Goal: Information Seeking & Learning: Learn about a topic

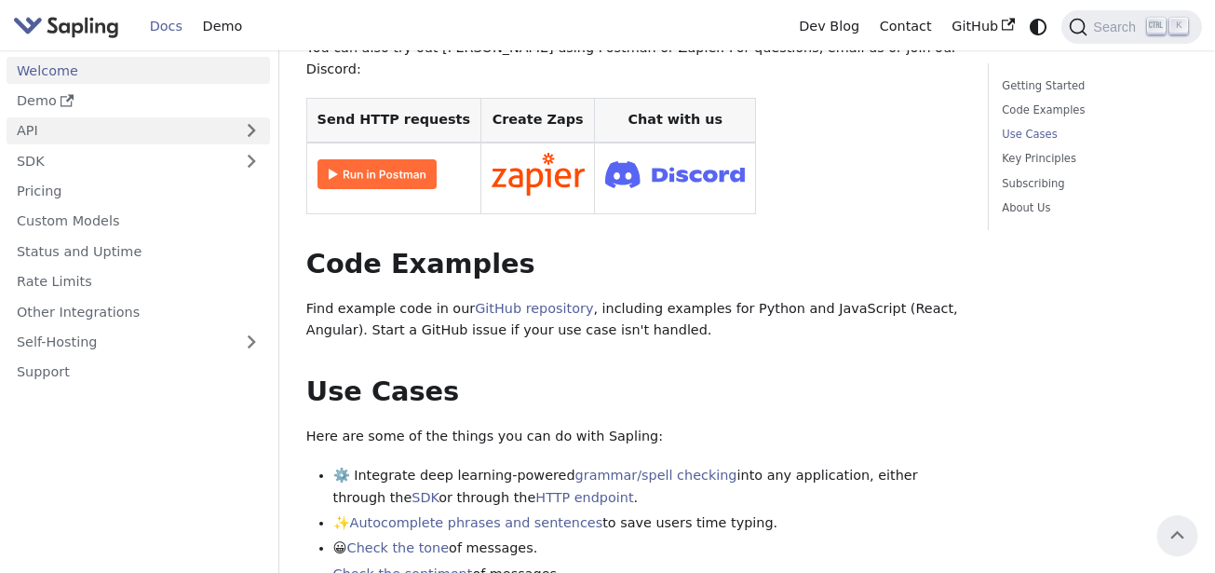
scroll to position [465, 0]
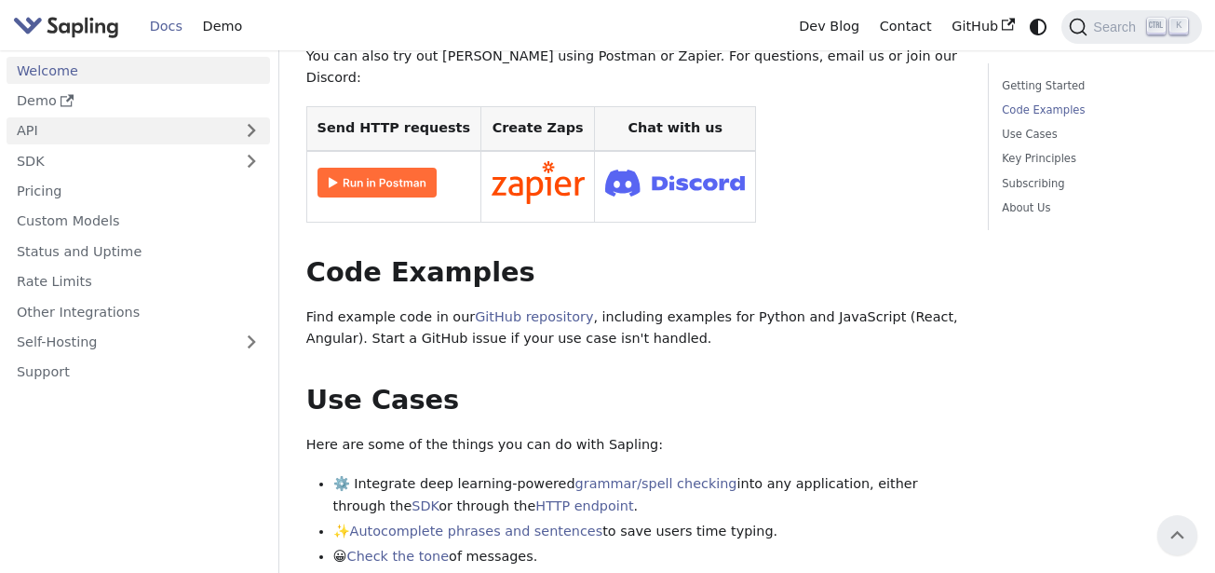
click at [26, 143] on link "API" at bounding box center [120, 130] width 226 height 27
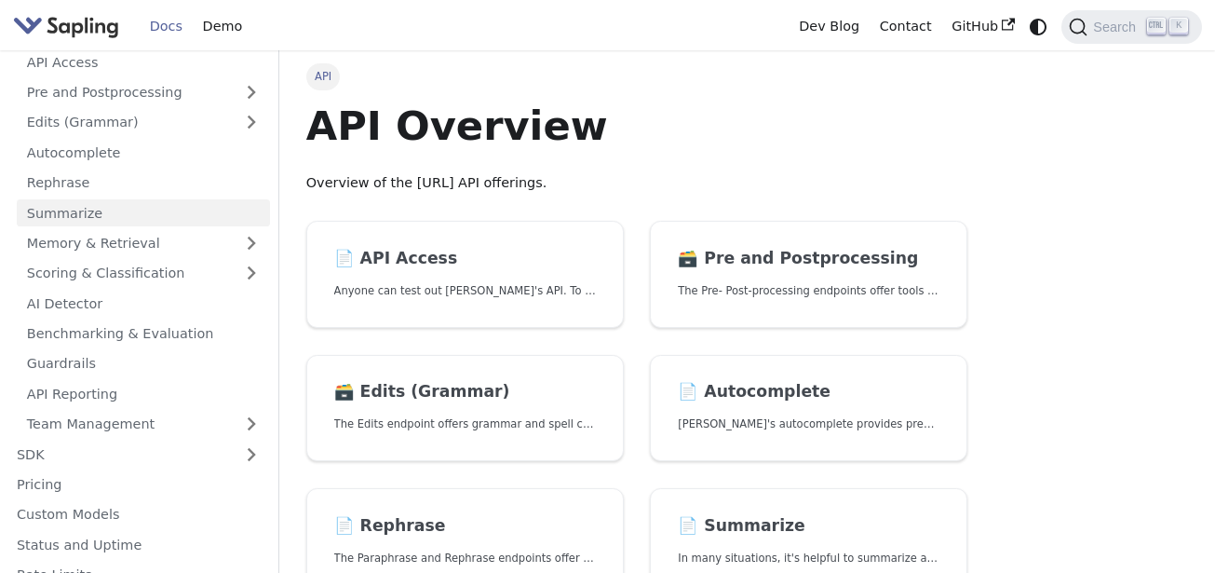
scroll to position [211, 0]
